Goal: Ask a question: Seek information or help from site administrators or community

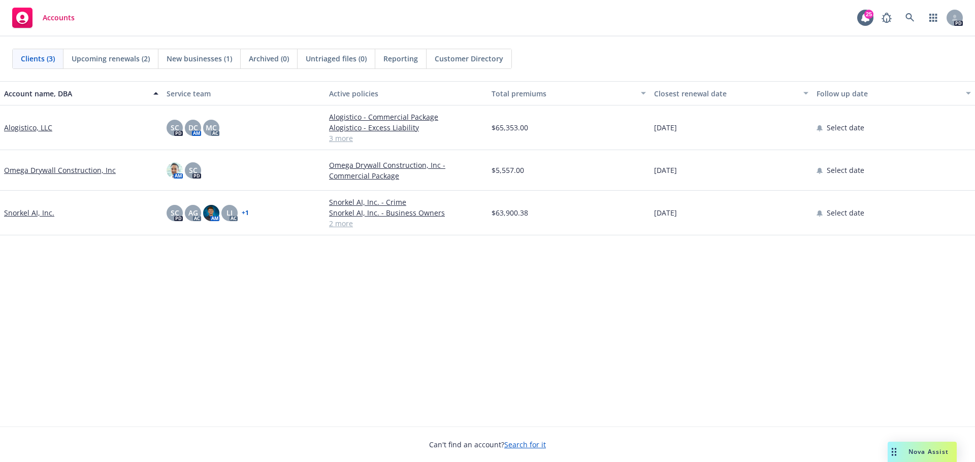
click at [891, 451] on icon "Drag to move" at bounding box center [893, 452] width 5 height 8
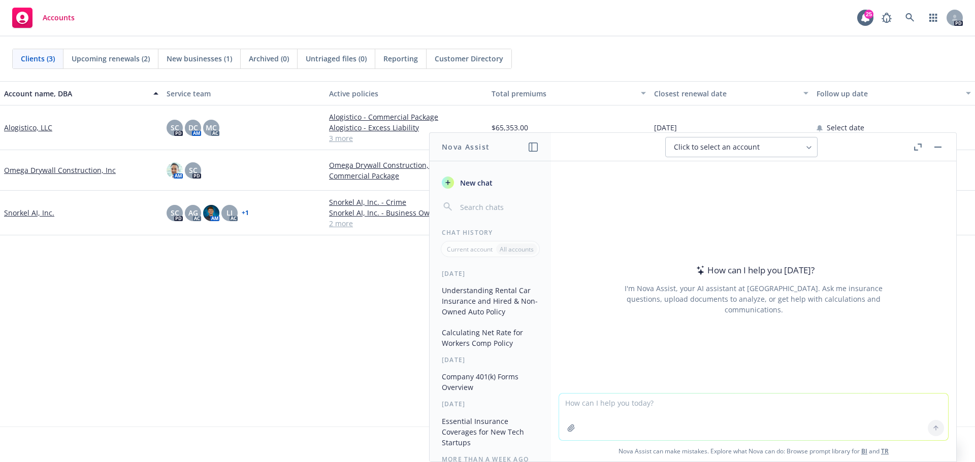
click at [644, 405] on textarea at bounding box center [753, 417] width 389 height 47
click at [654, 404] on textarea "How do you determine the exposure for a medical SaaS company that provides tech…" at bounding box center [753, 417] width 389 height 48
click at [651, 402] on textarea "How do you determine the exposure for a medical SaaS company that provides tech…" at bounding box center [753, 417] width 389 height 48
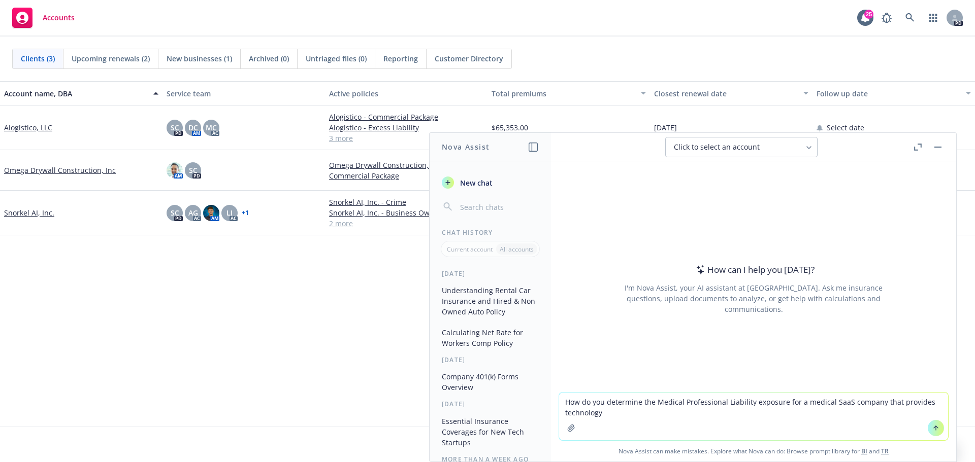
click at [657, 412] on textarea "How do you determine the Medical Professional Liability exposure for a medical …" at bounding box center [753, 417] width 389 height 48
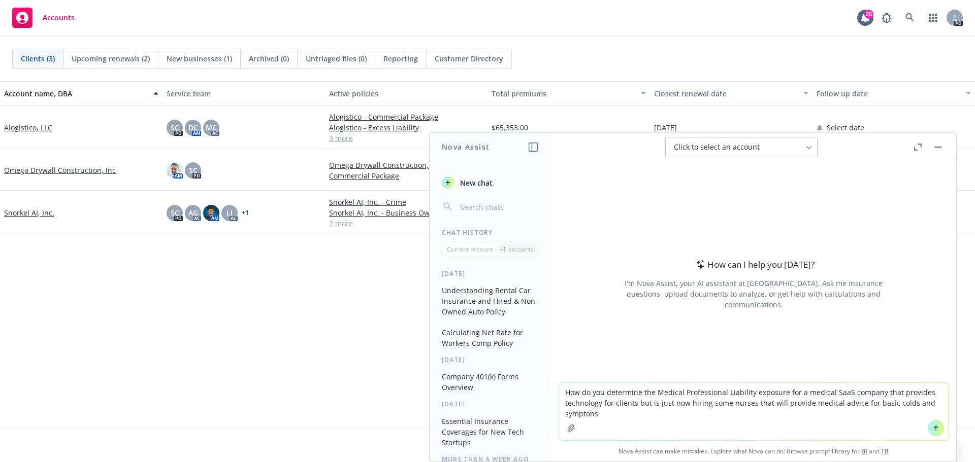
type textarea "How do you determine the Medical Professional Liability exposure for a medical …"
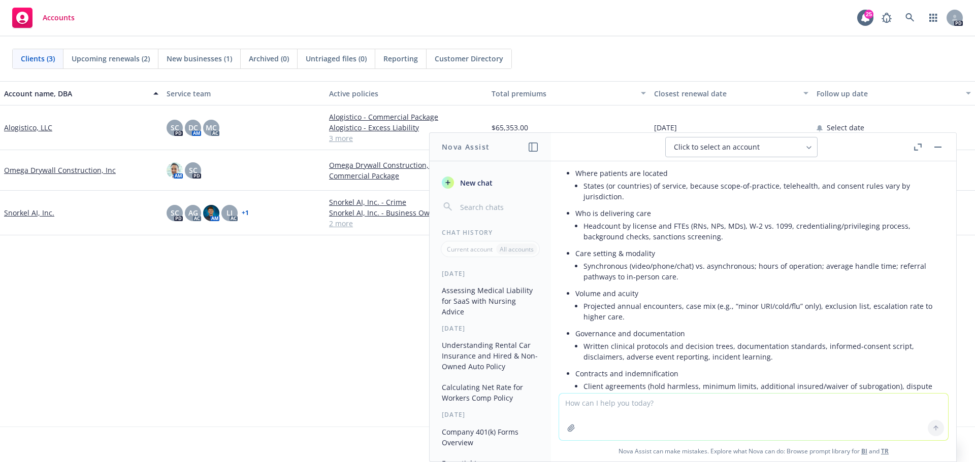
scroll to position [235, 0]
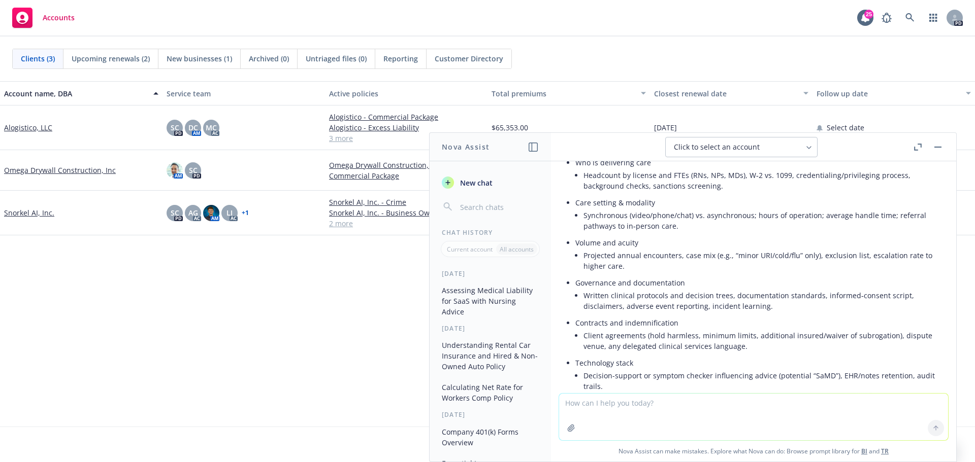
click at [624, 402] on textarea at bounding box center [753, 417] width 389 height 47
click at [613, 403] on textarea "Can you review the website below and help me come up with some claims scenarios…" at bounding box center [753, 417] width 389 height 48
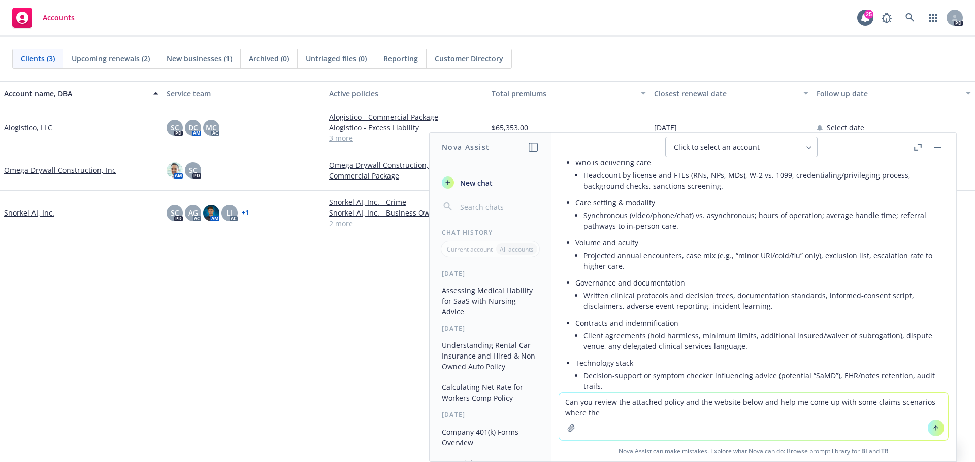
click at [767, 402] on textarea "Can you review the attached policy and the website below and help me come up wi…" at bounding box center [753, 417] width 389 height 48
click at [593, 415] on textarea "Can you review the attached policy and the website below to help me come up wit…" at bounding box center [753, 417] width 389 height 48
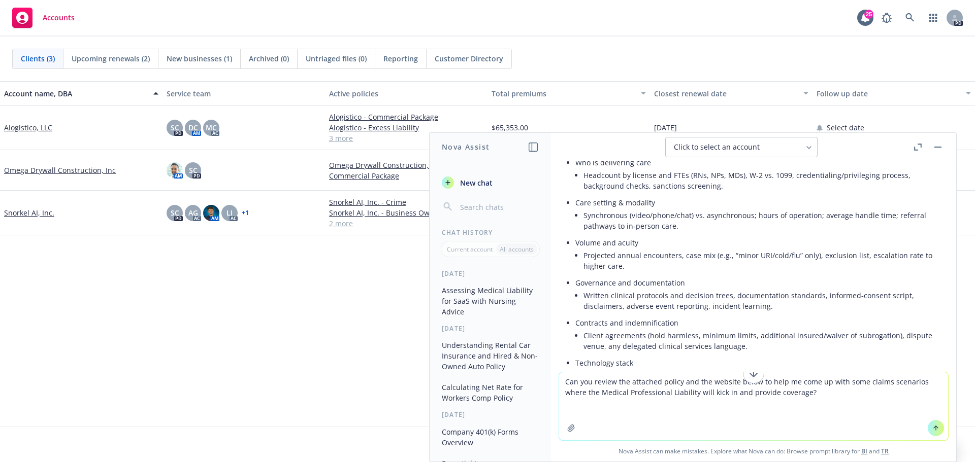
paste textarea "[URL][DOMAIN_NAME]"
type textarea "Can you review the attached policy and the website below to help me come up wit…"
click at [564, 422] on button "button" at bounding box center [571, 428] width 16 height 16
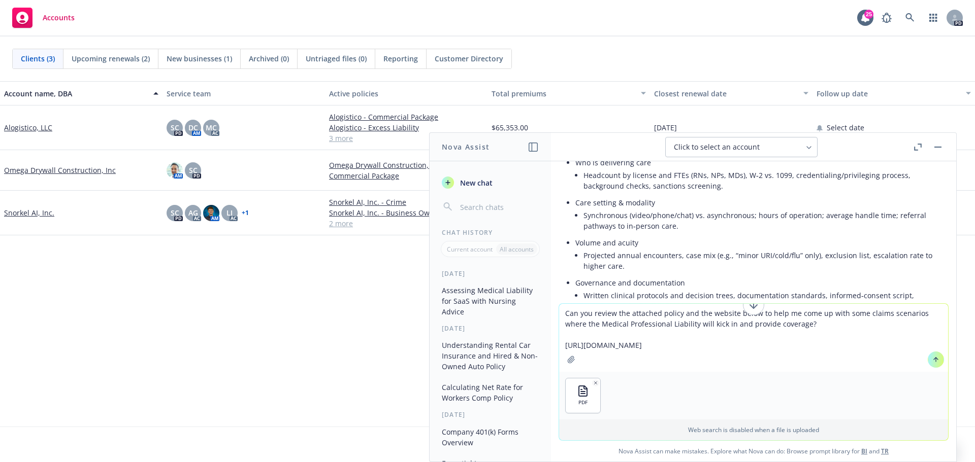
click at [936, 360] on icon at bounding box center [936, 360] width 0 height 4
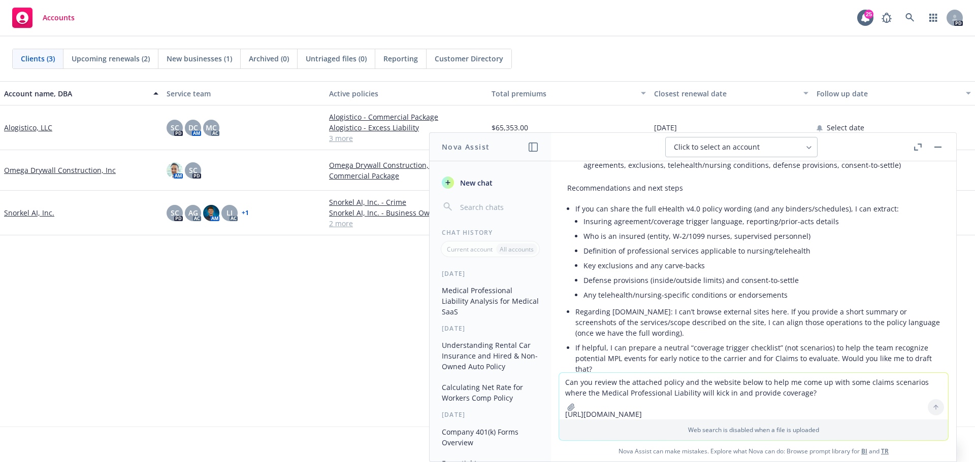
scroll to position [1801, 0]
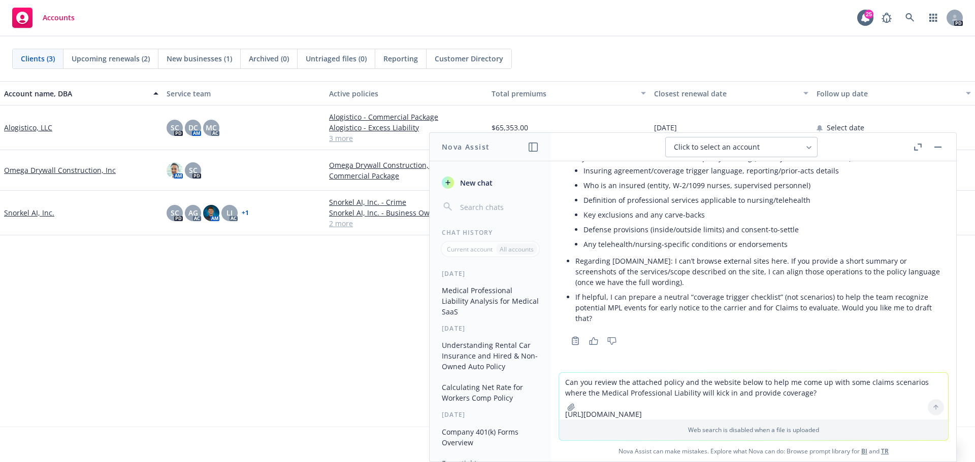
click at [568, 409] on icon "button" at bounding box center [571, 407] width 7 height 7
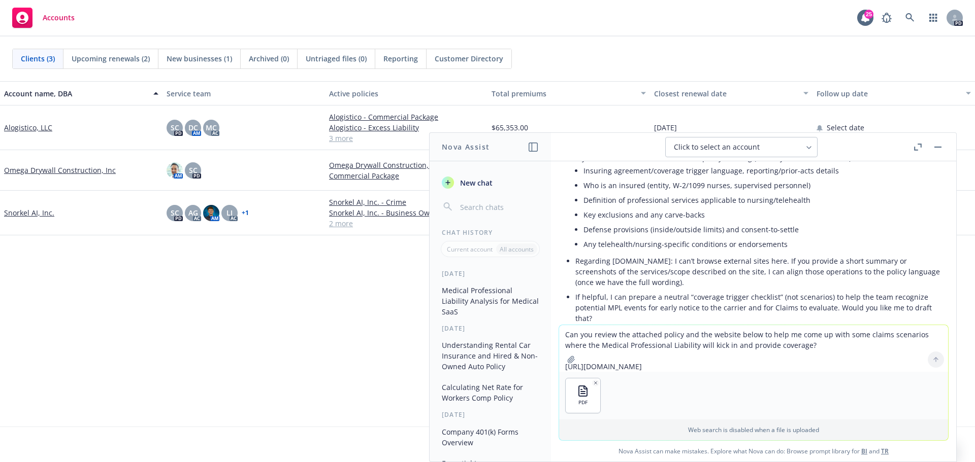
click at [577, 333] on textarea "Can you review the attached policy and the website below to help me come up wit…" at bounding box center [753, 348] width 389 height 47
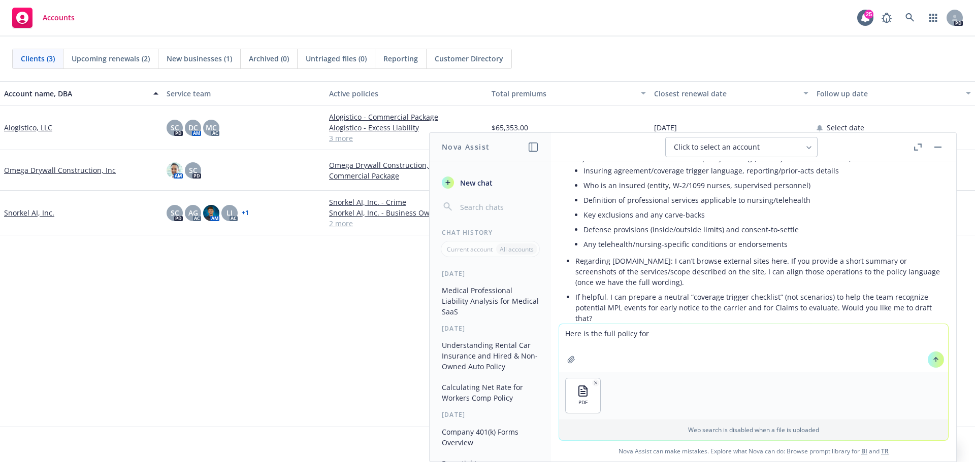
type textarea "Here is the full policy form"
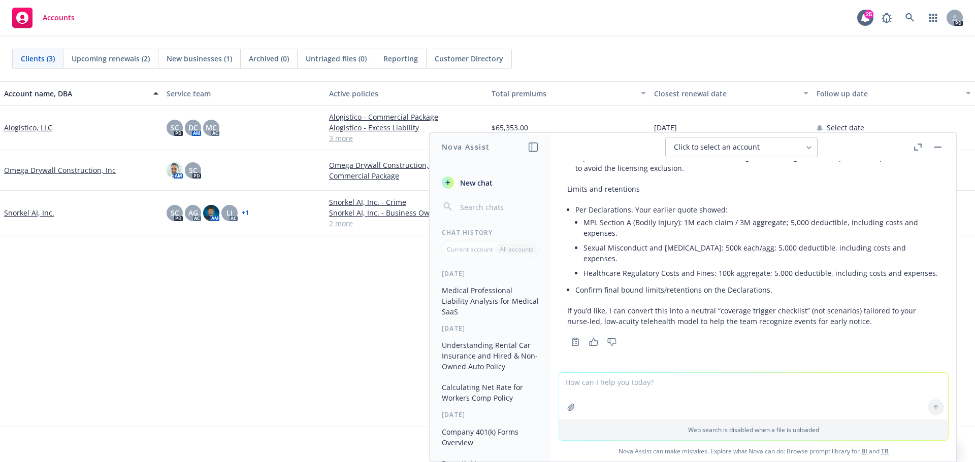
scroll to position [3043, 0]
click at [601, 383] on textarea at bounding box center [753, 396] width 389 height 47
type textarea "Does the policy provide coverage for "negligent triage" or "inadequate patient …"
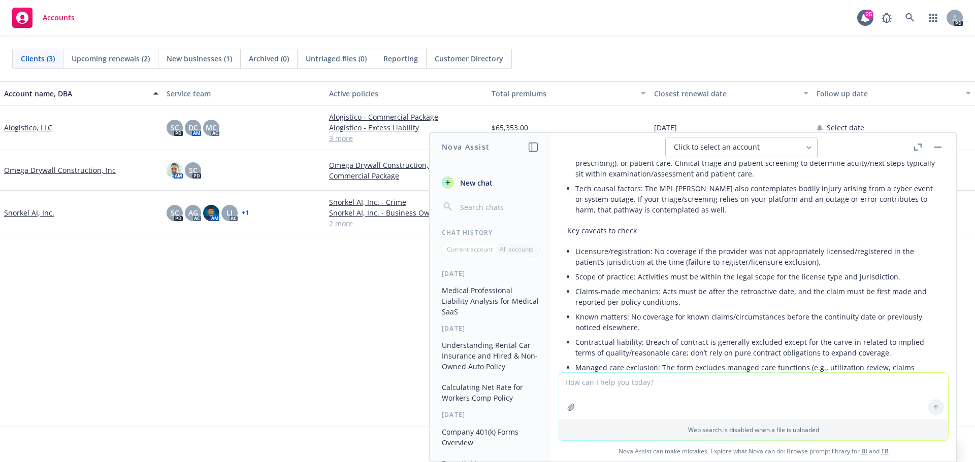
scroll to position [3326, 0]
